Goal: Task Accomplishment & Management: Complete application form

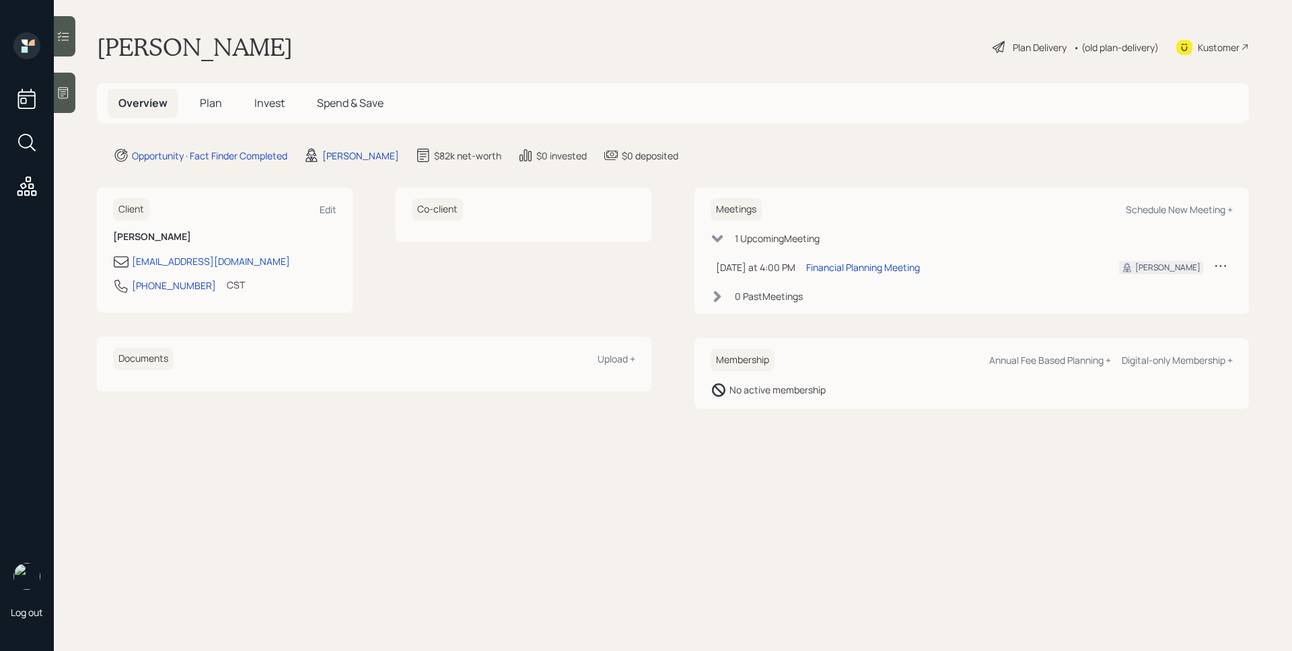
click at [219, 106] on span "Plan" at bounding box center [211, 103] width 22 height 15
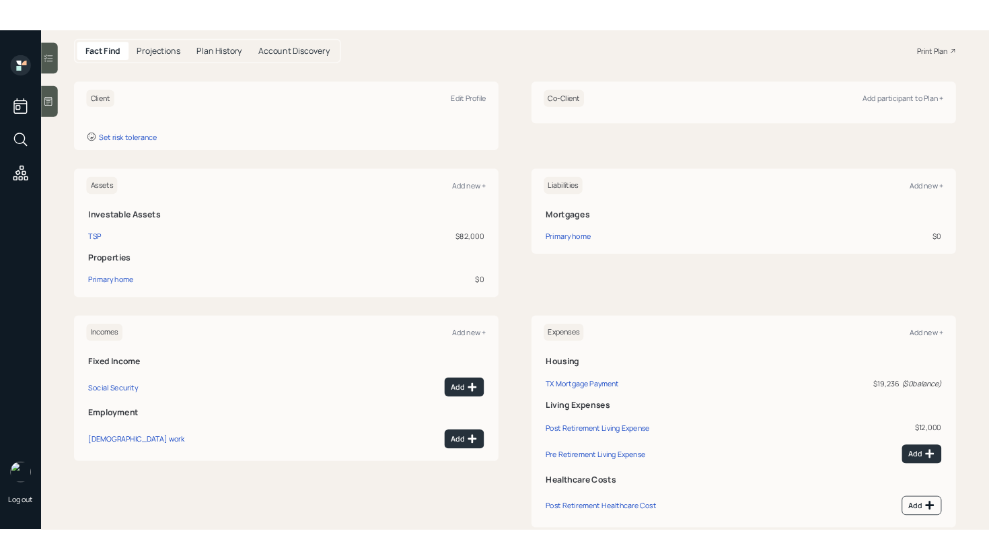
scroll to position [166, 0]
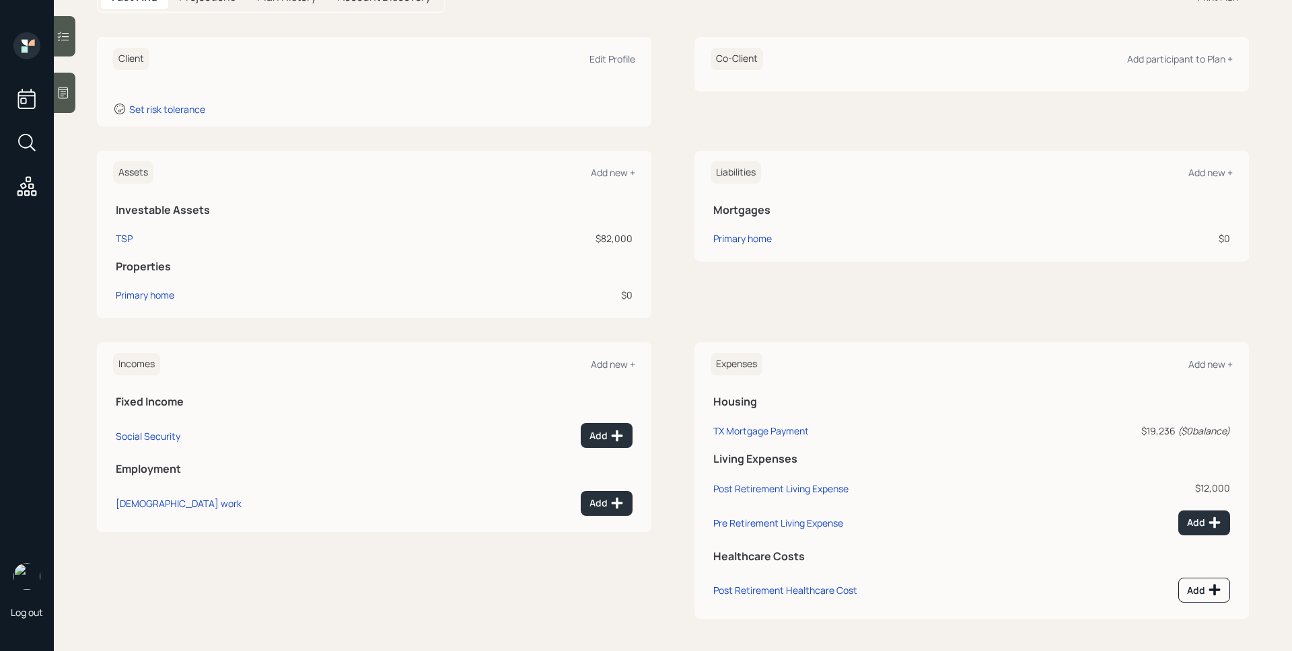
click at [72, 91] on div at bounding box center [65, 93] width 22 height 40
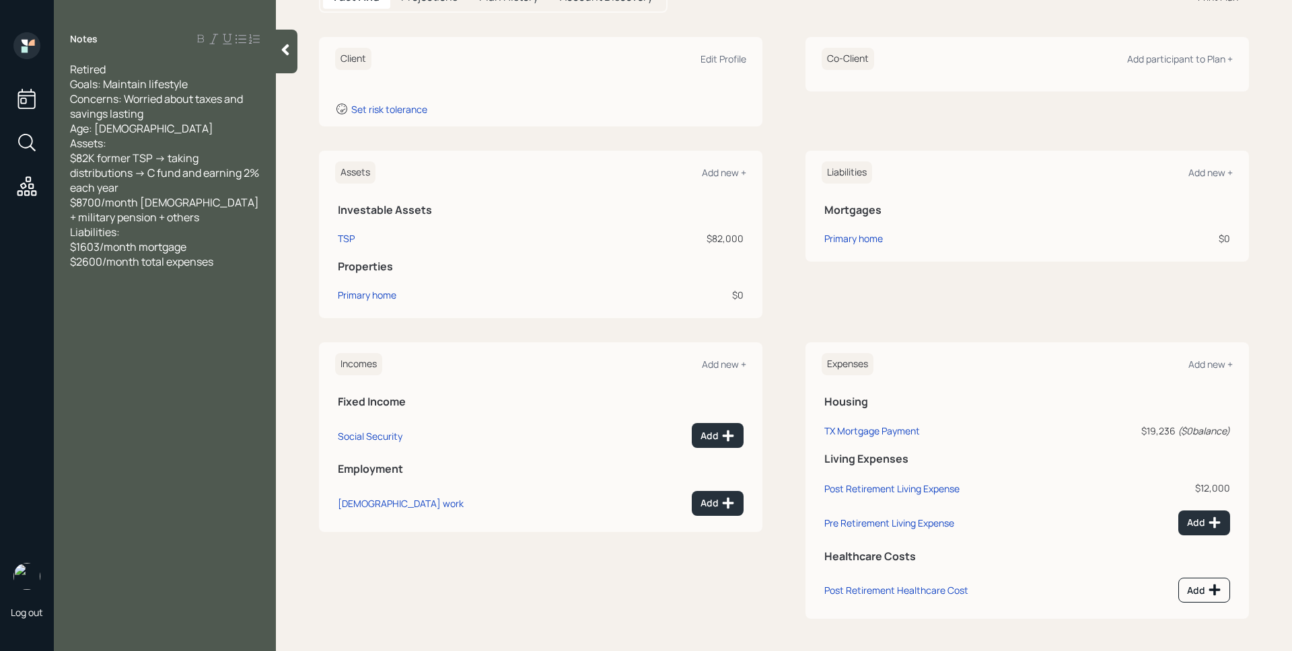
click at [292, 39] on div at bounding box center [287, 52] width 22 height 44
